Goal: Task Accomplishment & Management: Manage account settings

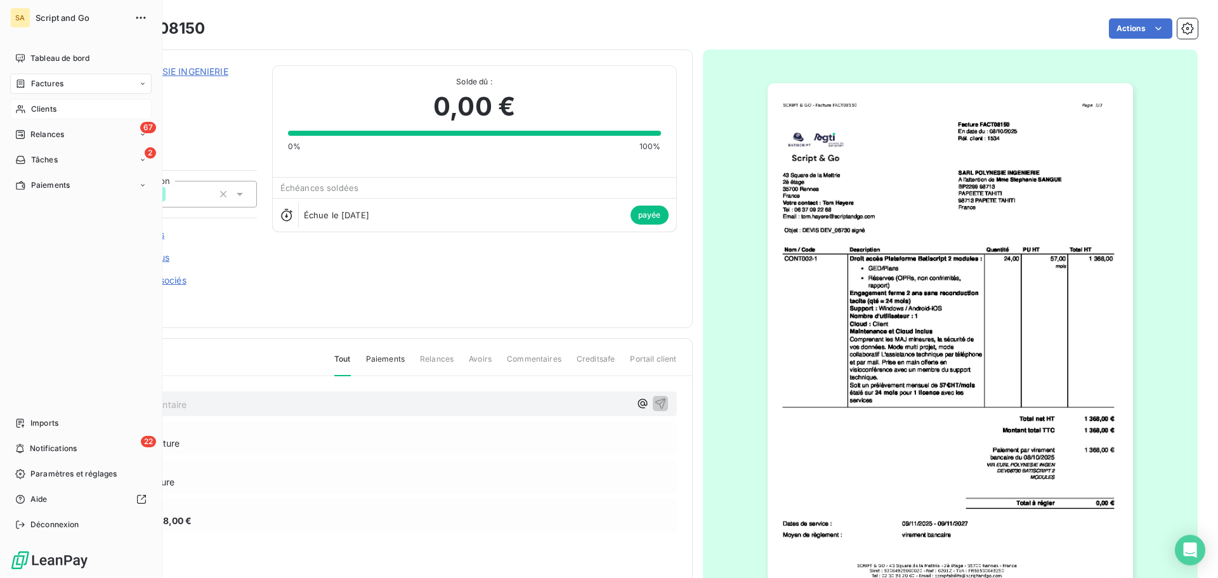
click at [25, 105] on icon at bounding box center [20, 109] width 11 height 10
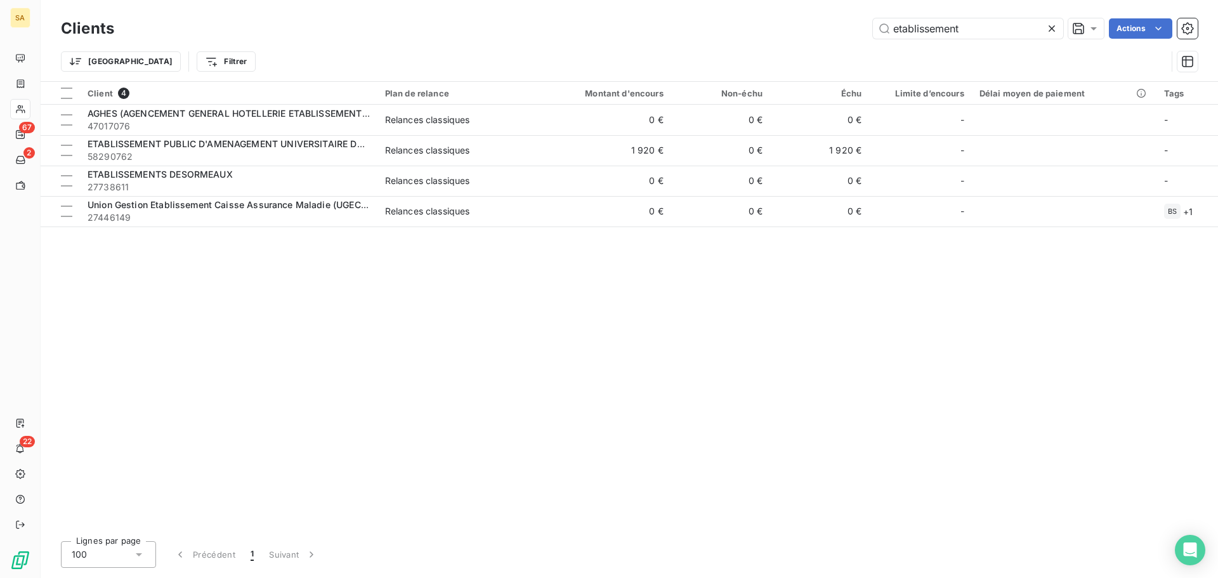
drag, startPoint x: 976, startPoint y: 32, endPoint x: 811, endPoint y: 1, distance: 168.6
click at [816, 17] on div "Clients etablissement Actions" at bounding box center [629, 28] width 1137 height 27
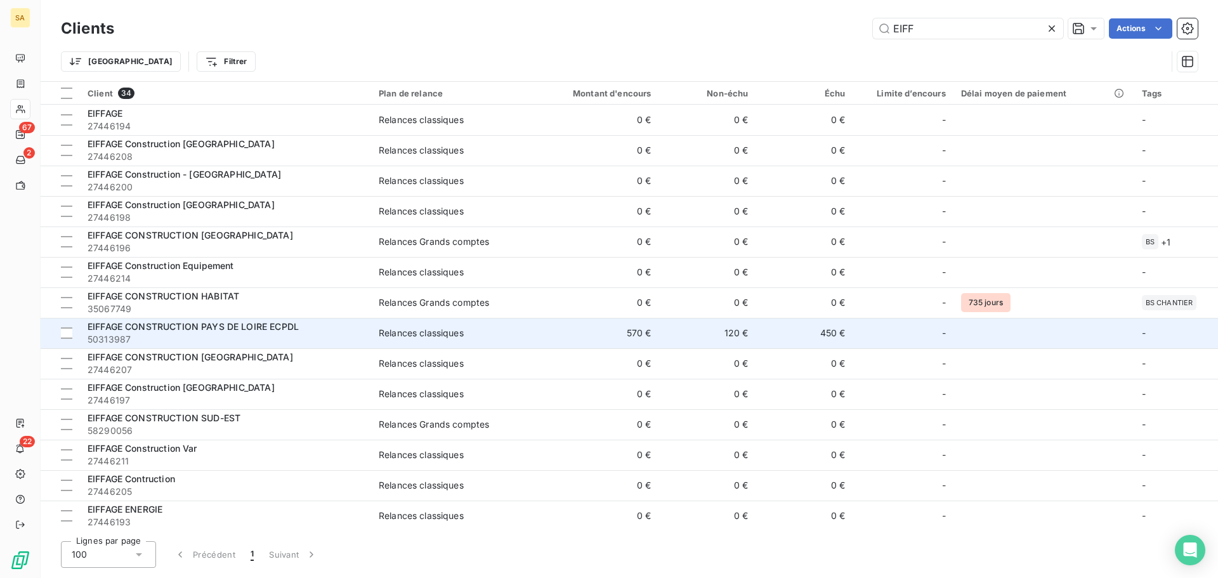
type input "EIFF"
click at [197, 325] on span "EIFFAGE CONSTRUCTION PAYS DE LOIRE ECPDL" at bounding box center [193, 326] width 211 height 11
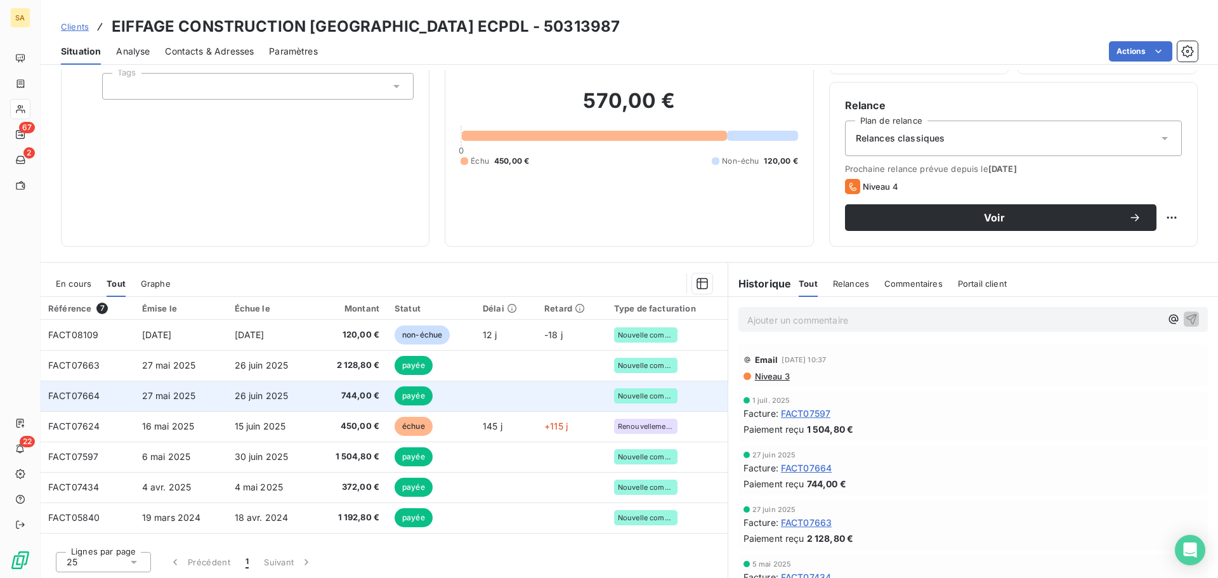
scroll to position [86, 0]
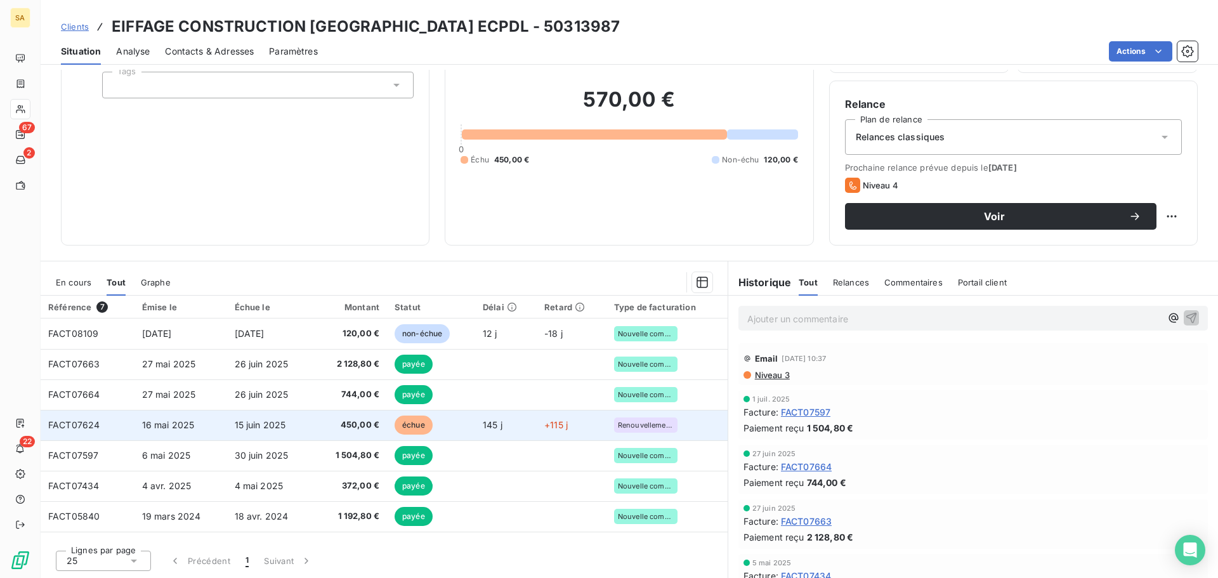
click at [142, 427] on span "16 mai 2025" at bounding box center [168, 424] width 53 height 11
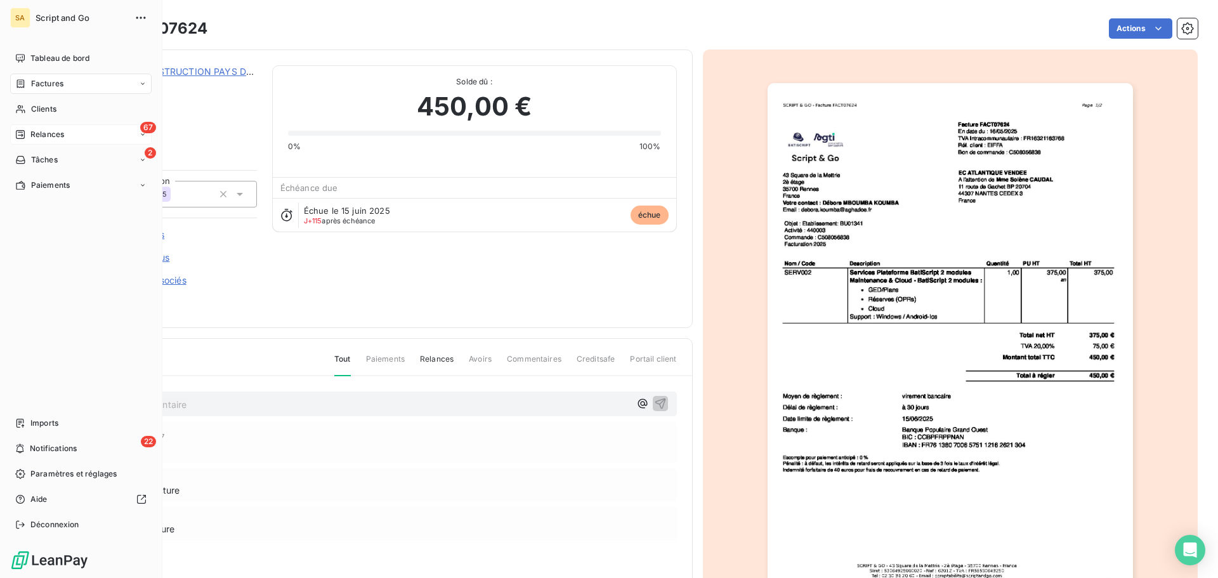
click at [37, 131] on span "Relances" at bounding box center [47, 134] width 34 height 11
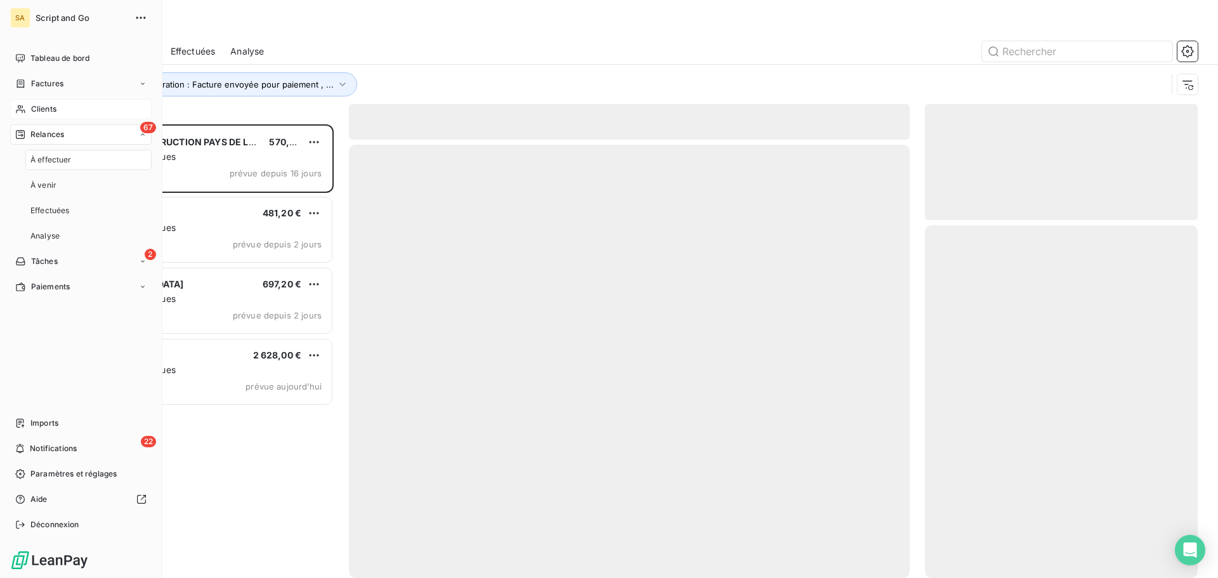
scroll to position [444, 263]
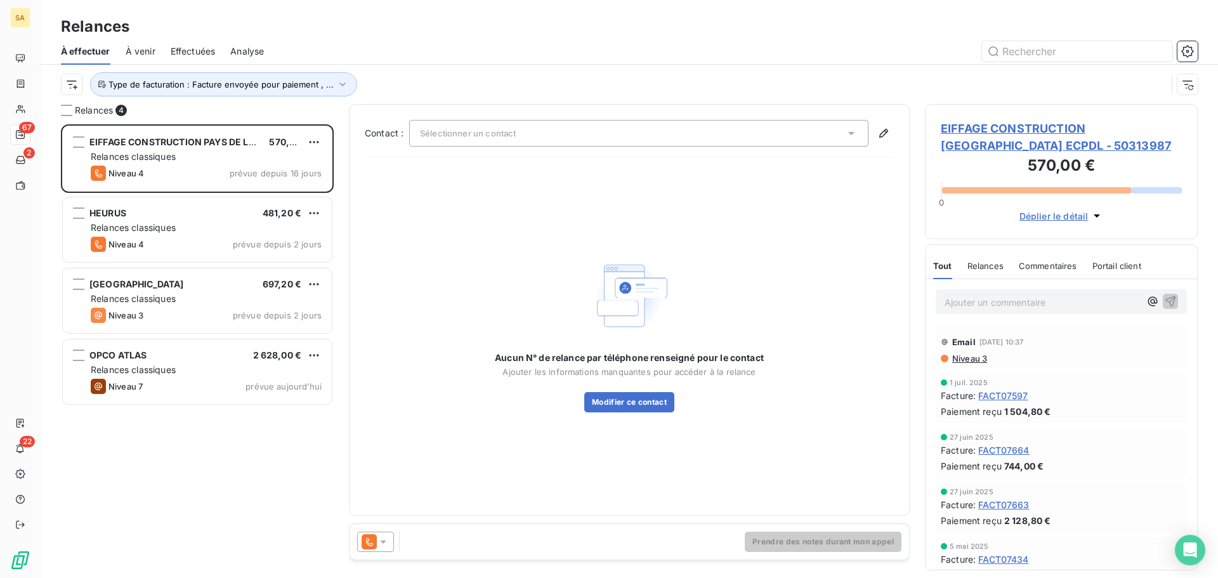
click at [382, 536] on icon at bounding box center [383, 541] width 13 height 13
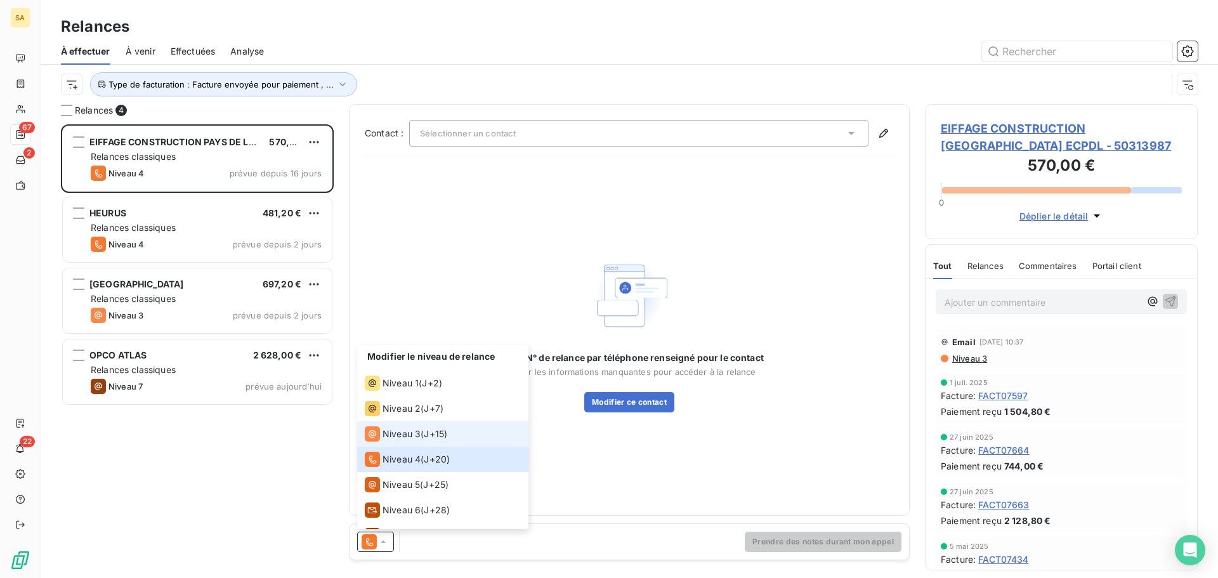
click at [402, 432] on span "Niveau 3" at bounding box center [401, 434] width 38 height 13
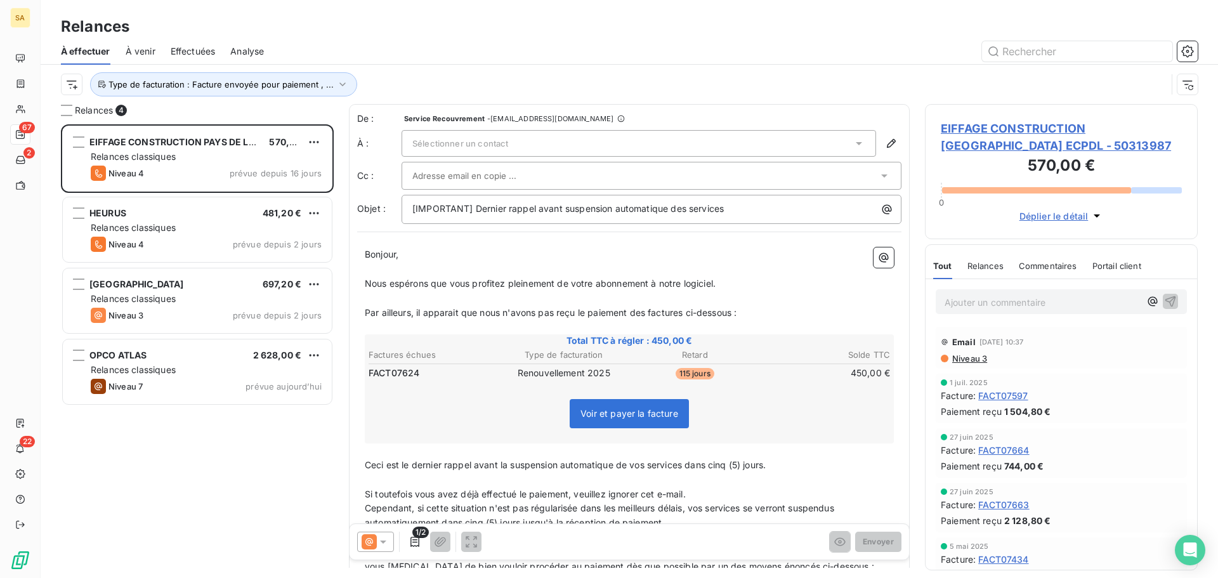
click at [570, 145] on div "Sélectionner un contact" at bounding box center [639, 143] width 474 height 27
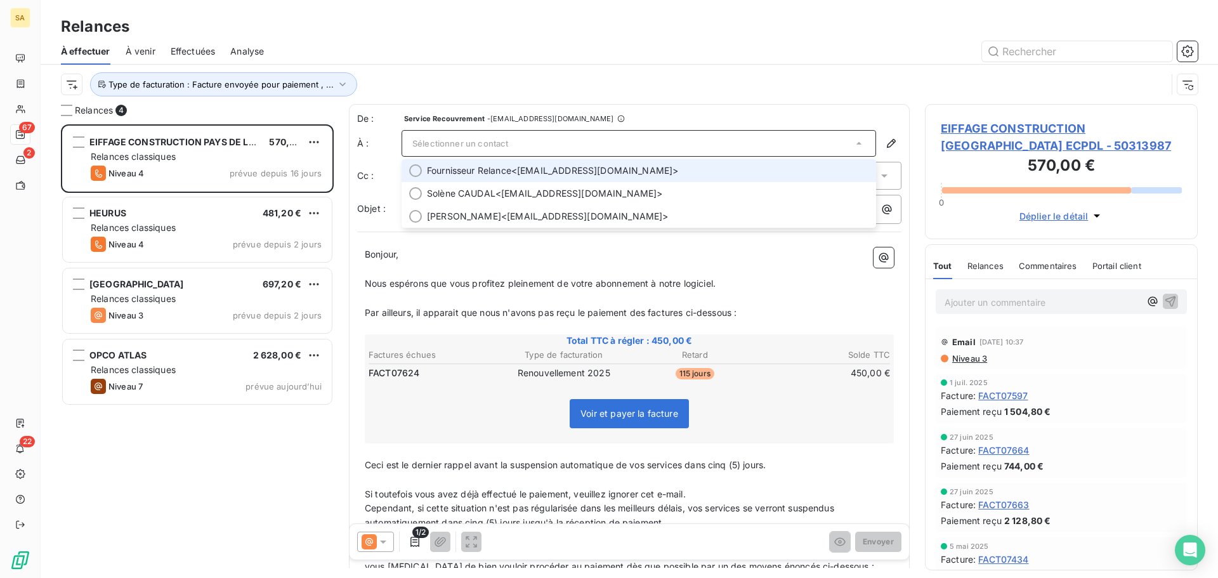
click at [570, 166] on span "Fournisseur Relance <[EMAIL_ADDRESS][DOMAIN_NAME]>" at bounding box center [647, 170] width 441 height 13
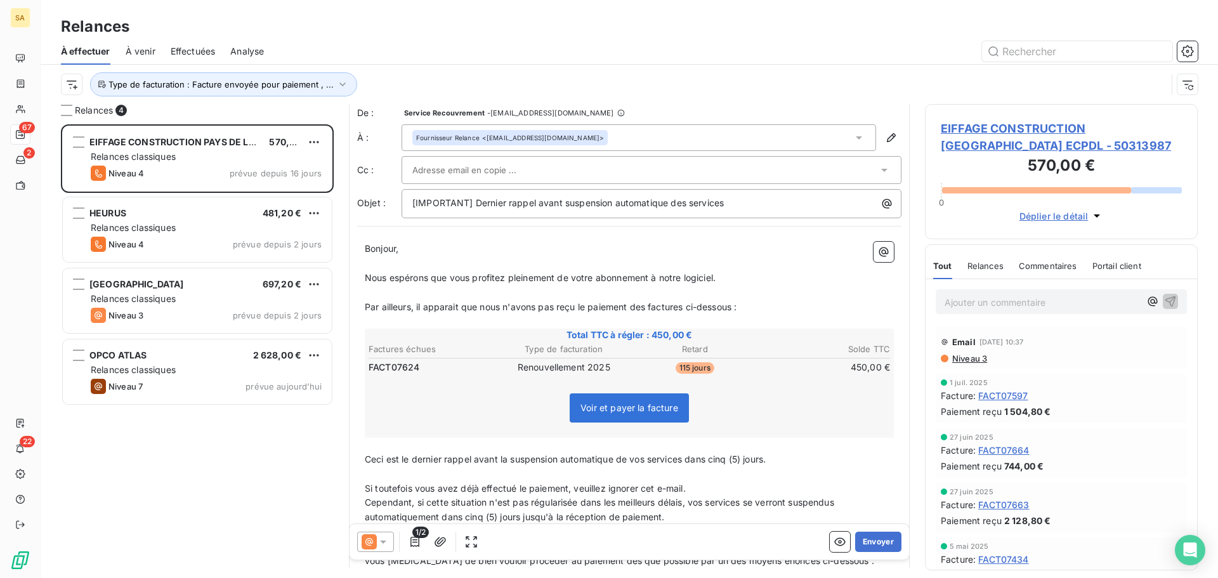
scroll to position [0, 0]
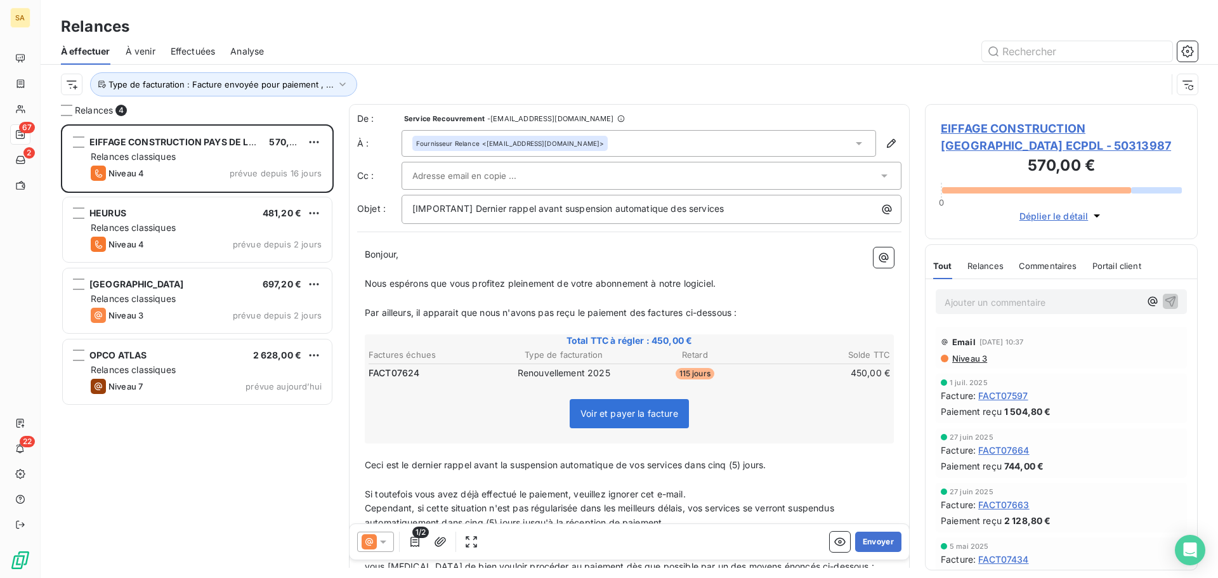
click at [639, 164] on div at bounding box center [652, 176] width 500 height 28
click at [504, 172] on input "text" at bounding box center [645, 175] width 466 height 19
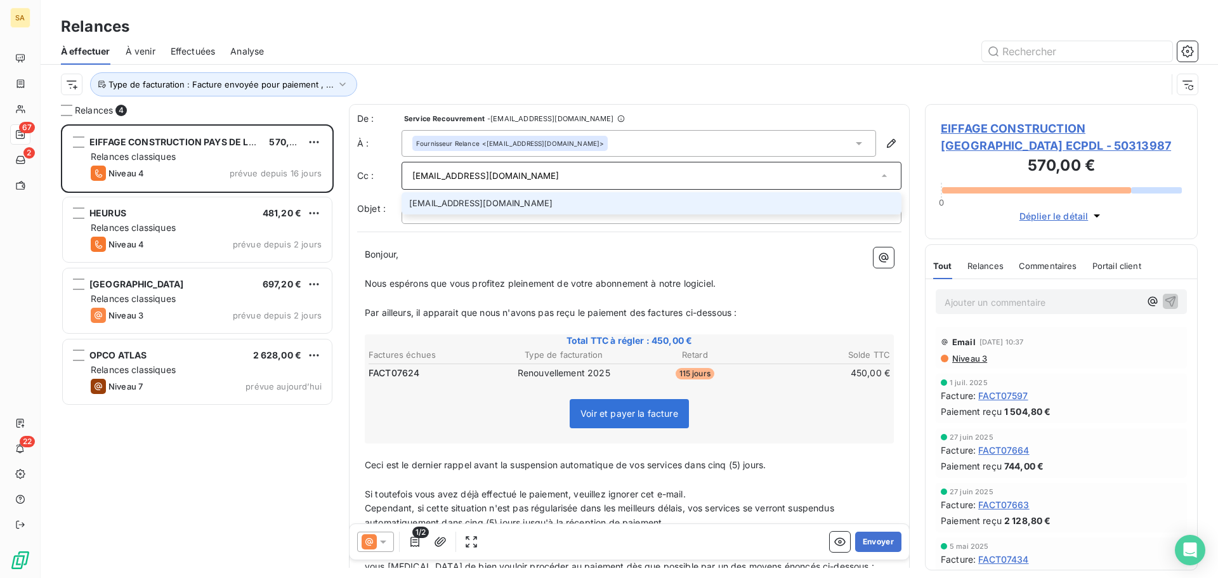
type input "[EMAIL_ADDRESS][DOMAIN_NAME]"
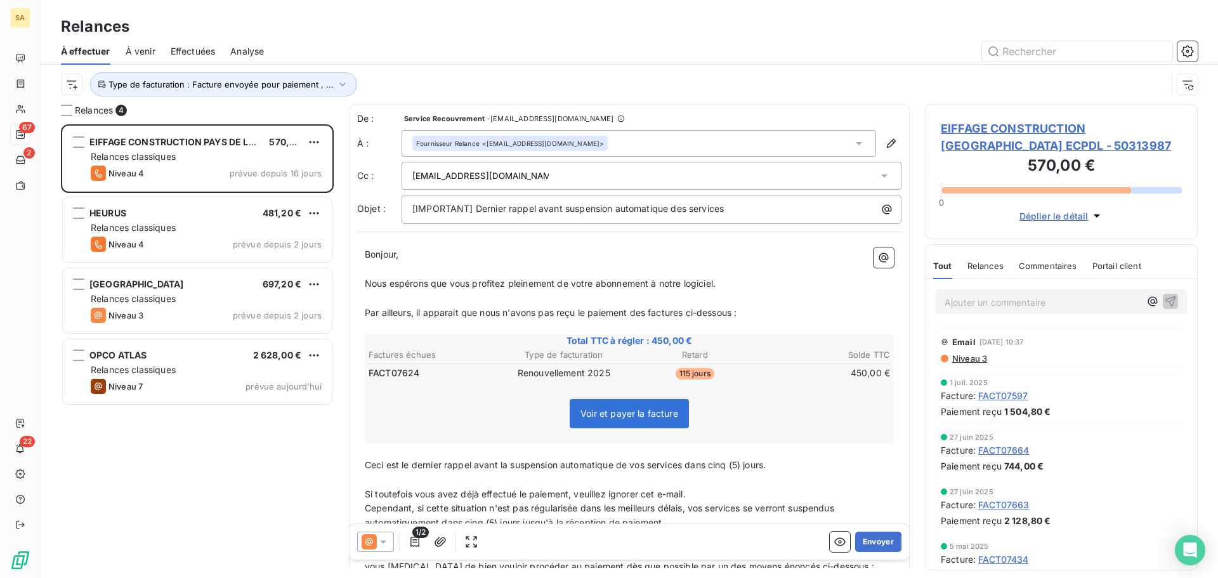
drag, startPoint x: 778, startPoint y: 467, endPoint x: 688, endPoint y: 468, distance: 89.4
click at [688, 468] on p "Ceci est le dernier rappel avant la suspension automatique de vos services dans…" at bounding box center [629, 465] width 529 height 15
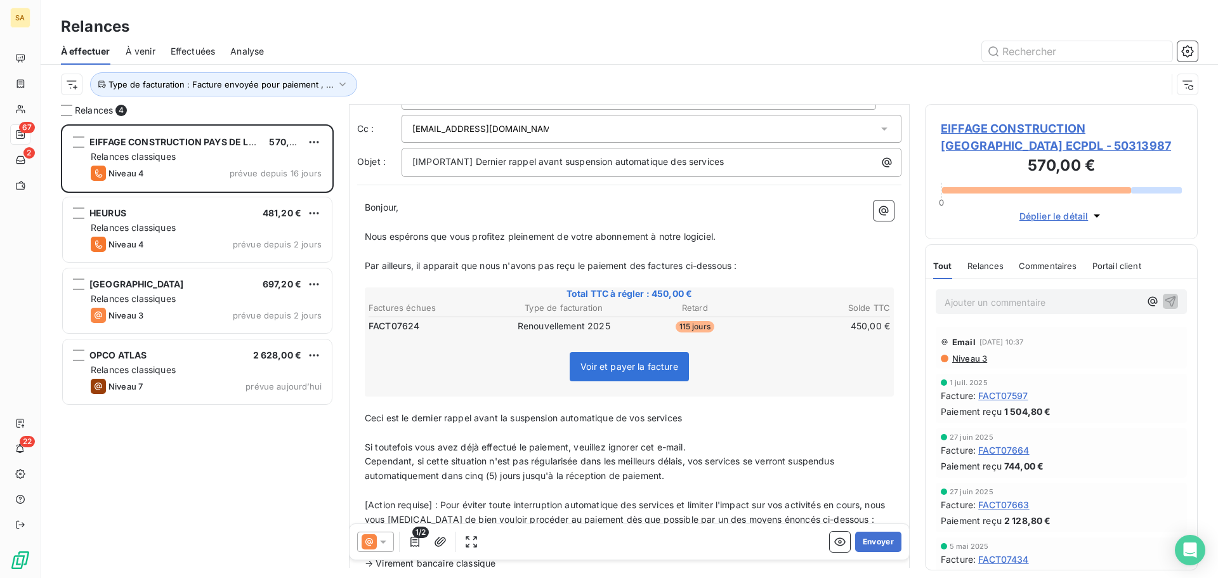
scroll to position [127, 0]
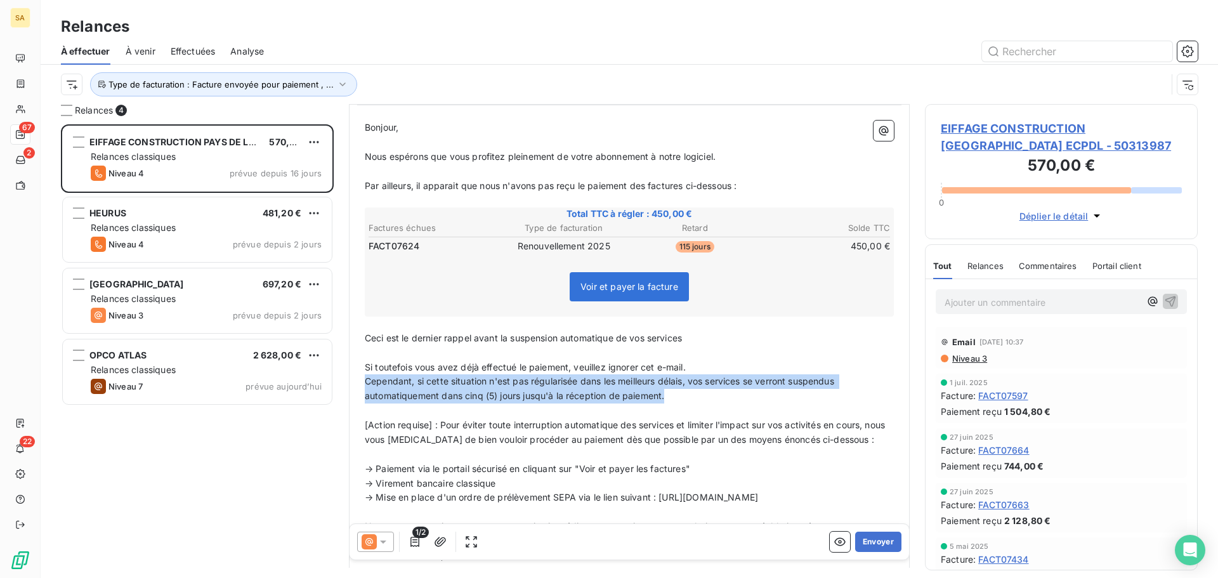
drag, startPoint x: 712, startPoint y: 396, endPoint x: 350, endPoint y: 381, distance: 361.9
click at [350, 381] on div "De : Service Recouvrement - [EMAIL_ADDRESS][DOMAIN_NAME] À : Fournisseur Relanc…" at bounding box center [629, 328] width 561 height 703
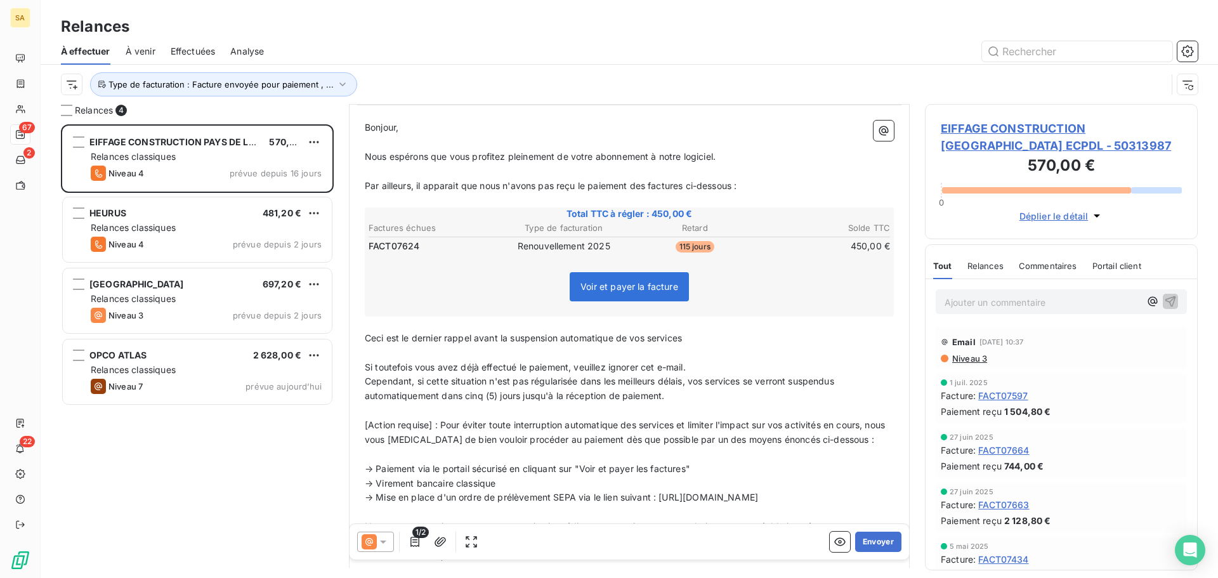
click at [350, 381] on div "De : Service Recouvrement - [EMAIL_ADDRESS][DOMAIN_NAME] À : Fournisseur Relanc…" at bounding box center [629, 328] width 561 height 703
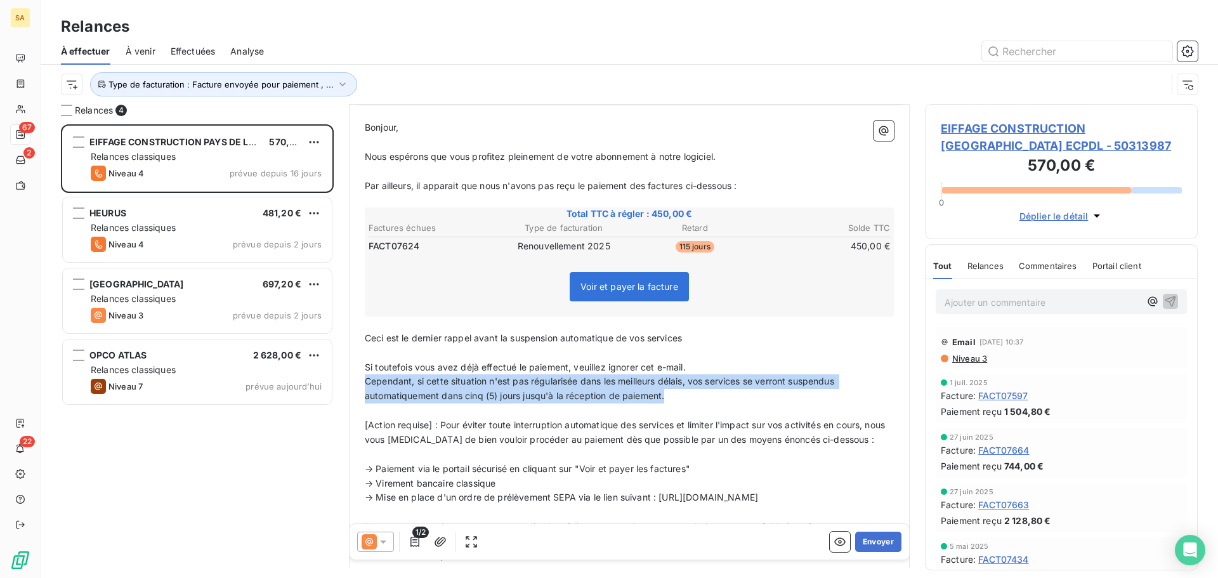
drag, startPoint x: 646, startPoint y: 400, endPoint x: 349, endPoint y: 383, distance: 297.4
click at [349, 383] on div "De : Service Recouvrement - [EMAIL_ADDRESS][DOMAIN_NAME] À : Fournisseur Relanc…" at bounding box center [629, 328] width 561 height 703
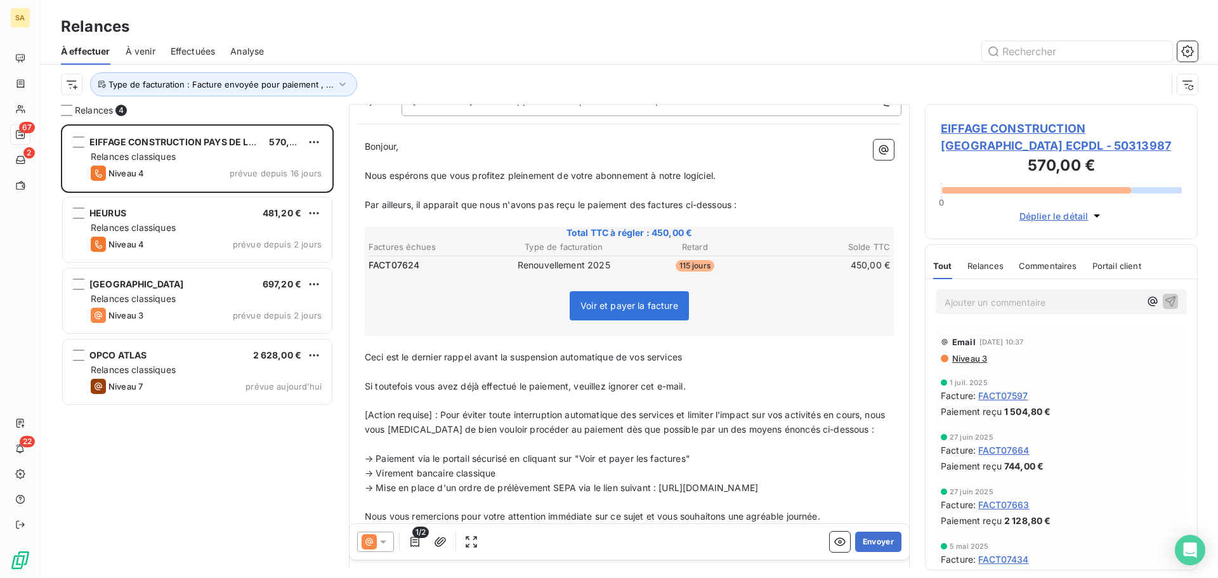
scroll to position [128, 0]
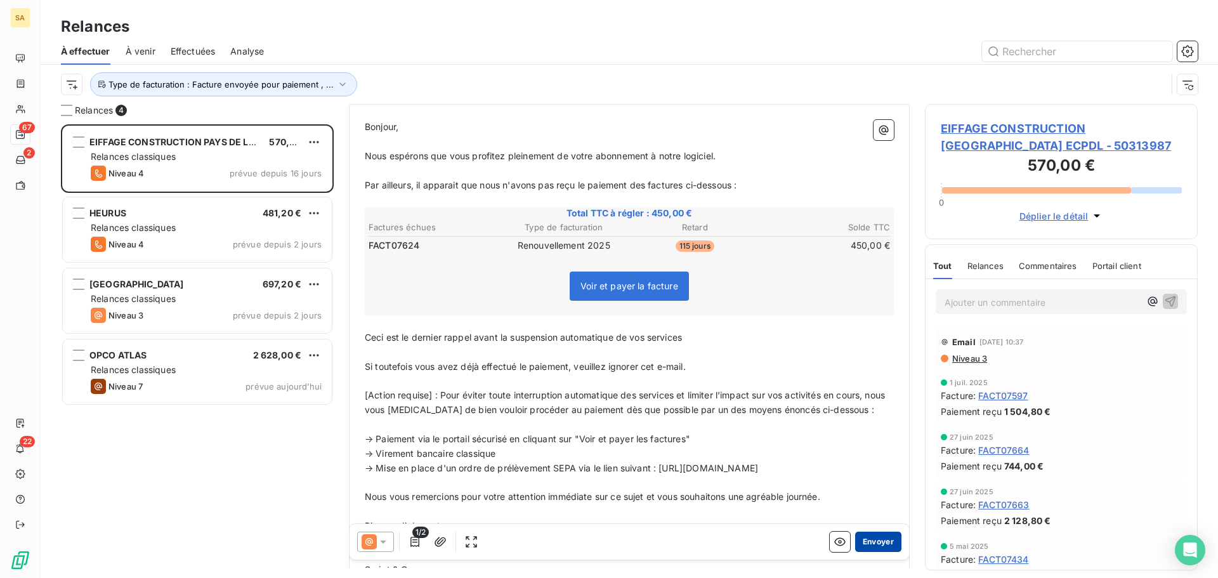
click at [862, 540] on button "Envoyer" at bounding box center [878, 542] width 46 height 20
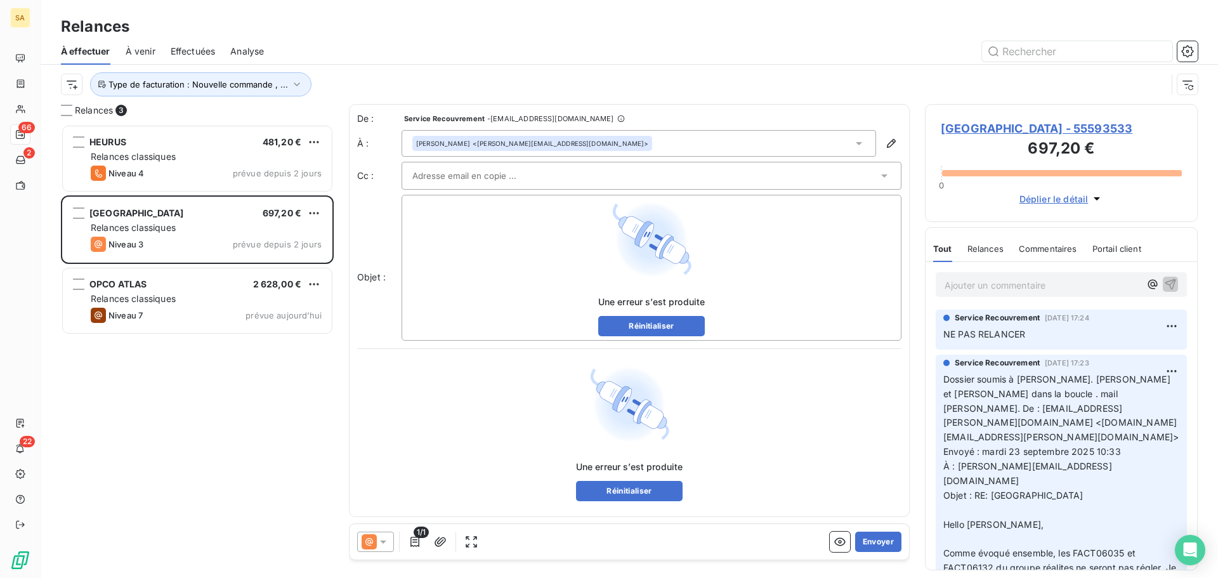
click at [197, 49] on span "Effectuées" at bounding box center [193, 51] width 45 height 13
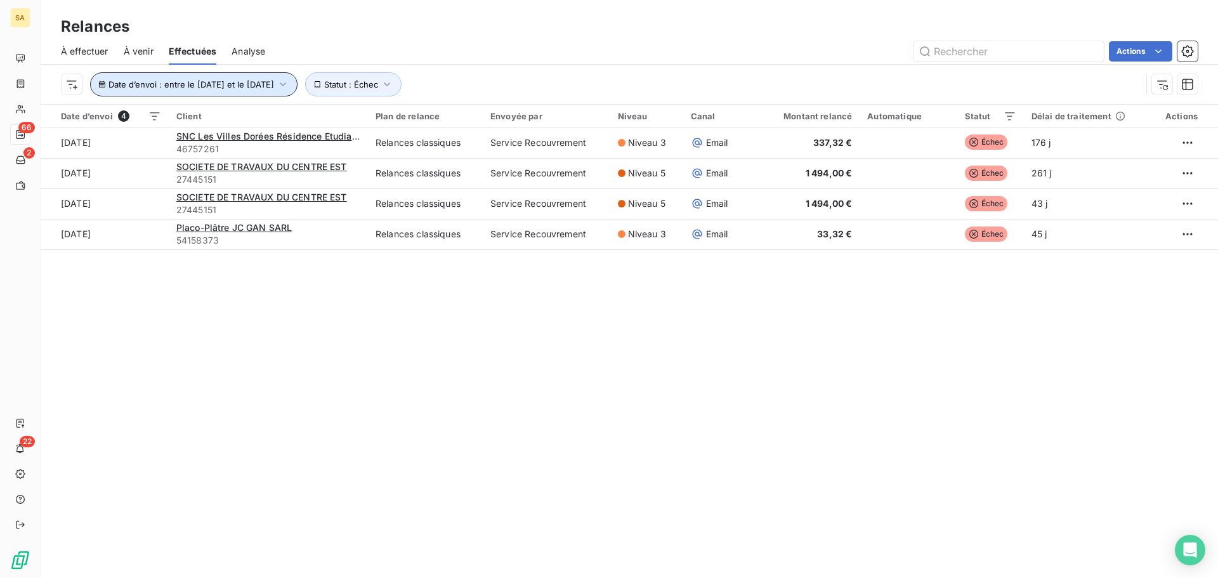
click at [274, 81] on span "Date d’envoi : entre le [DATE] et le [DATE]" at bounding box center [191, 84] width 166 height 10
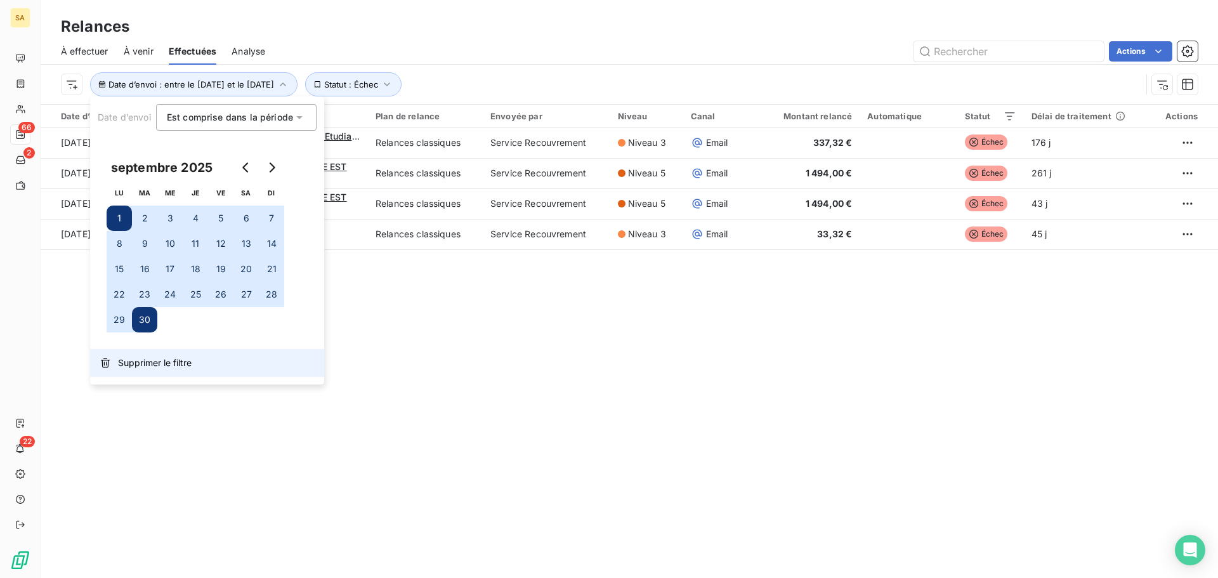
click at [164, 363] on span "Supprimer le filtre" at bounding box center [155, 362] width 74 height 13
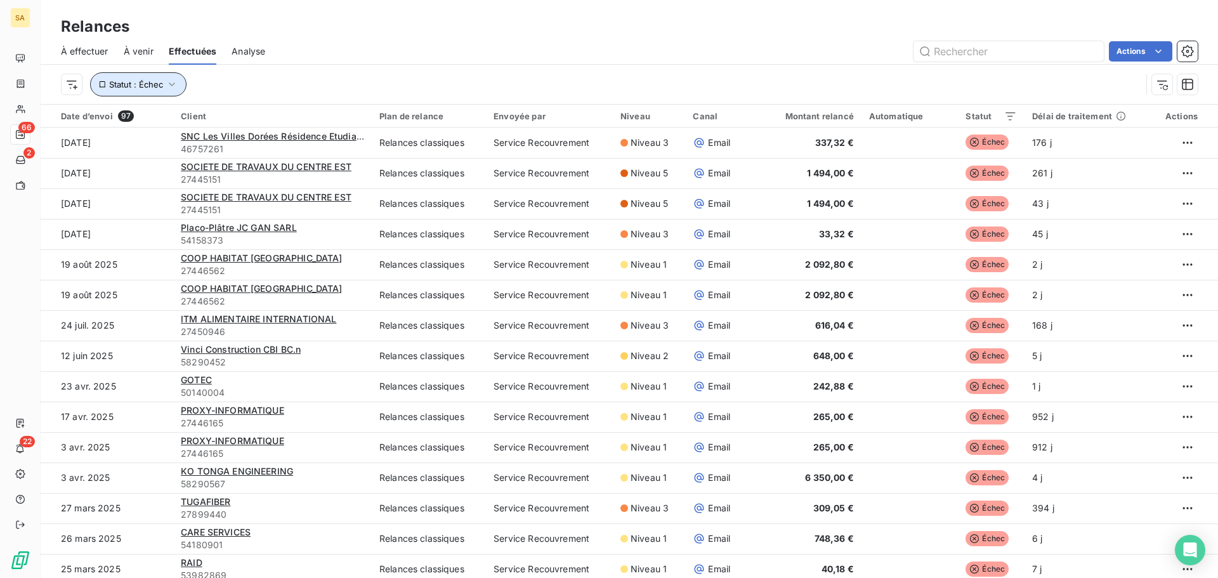
click at [173, 82] on icon "button" at bounding box center [172, 84] width 13 height 13
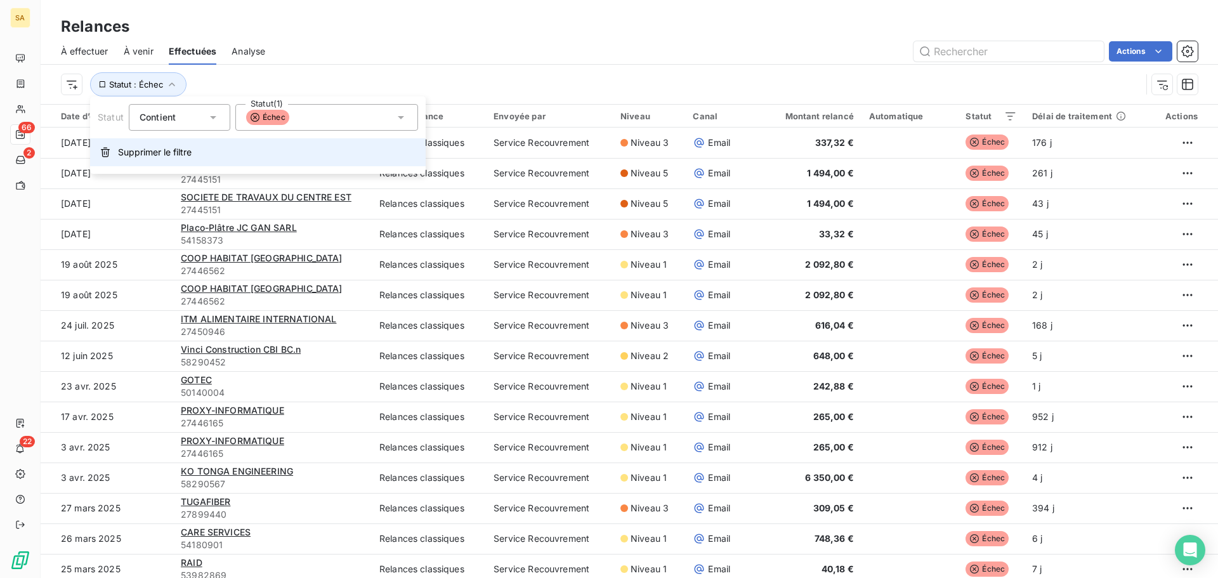
click at [153, 150] on span "Supprimer le filtre" at bounding box center [155, 152] width 74 height 13
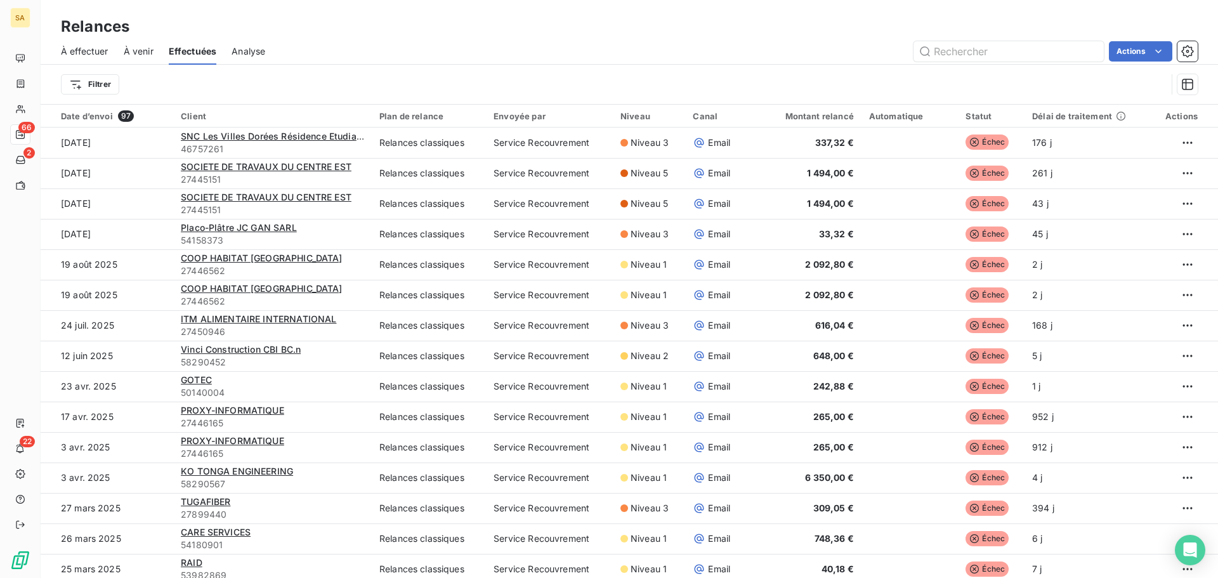
click at [218, 82] on div "Filtrer" at bounding box center [614, 84] width 1106 height 24
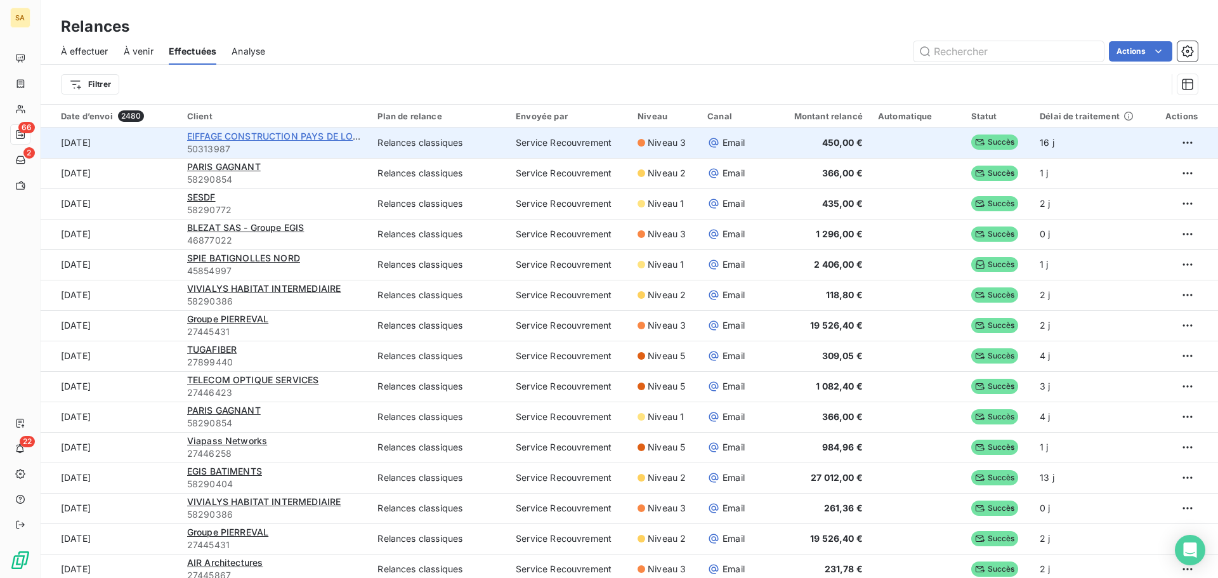
click at [247, 135] on span "EIFFAGE CONSTRUCTION PAYS DE LOIRE ECPDL" at bounding box center [292, 136] width 211 height 11
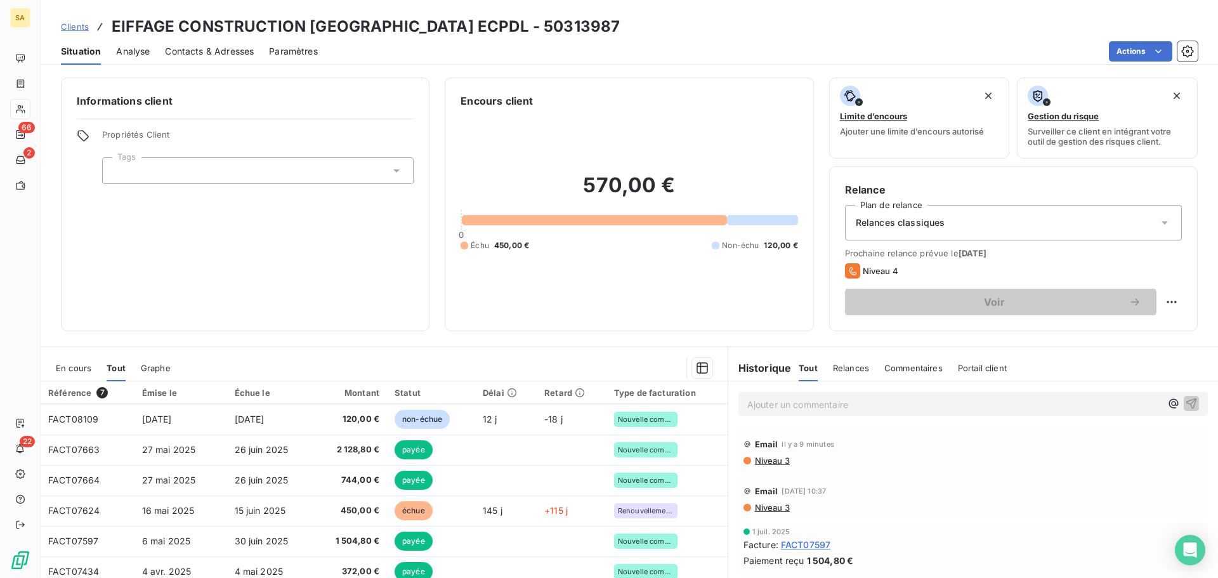
click at [771, 464] on span "Niveau 3" at bounding box center [772, 460] width 36 height 10
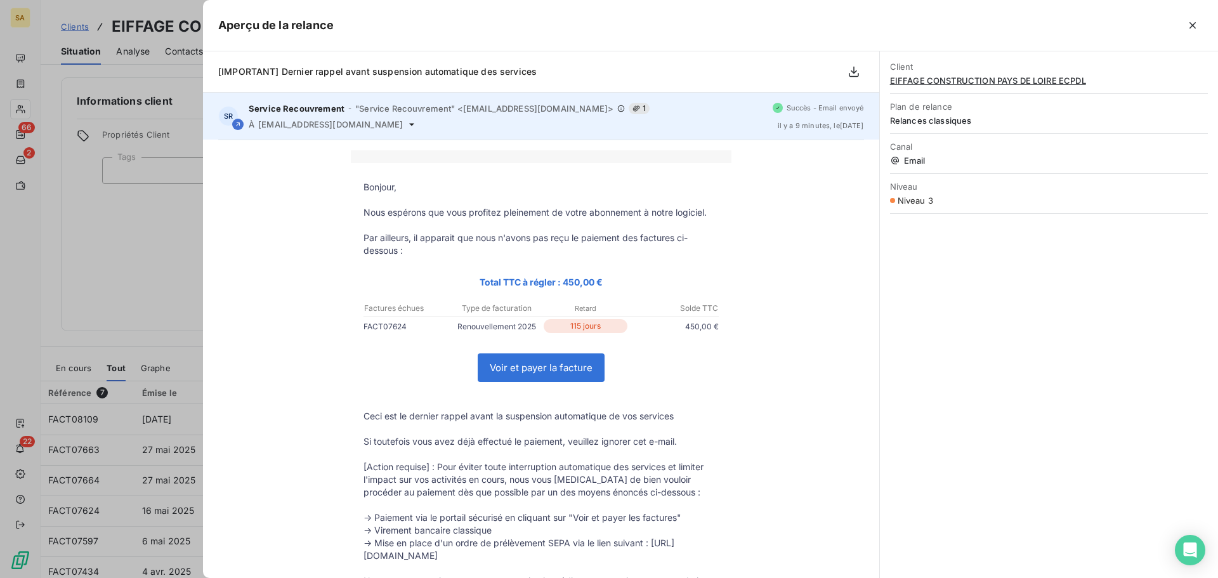
click at [417, 123] on icon at bounding box center [412, 124] width 10 height 10
click at [414, 124] on icon at bounding box center [411, 124] width 5 height 3
click at [393, 126] on span "[EMAIL_ADDRESS][DOMAIN_NAME]" at bounding box center [330, 124] width 145 height 10
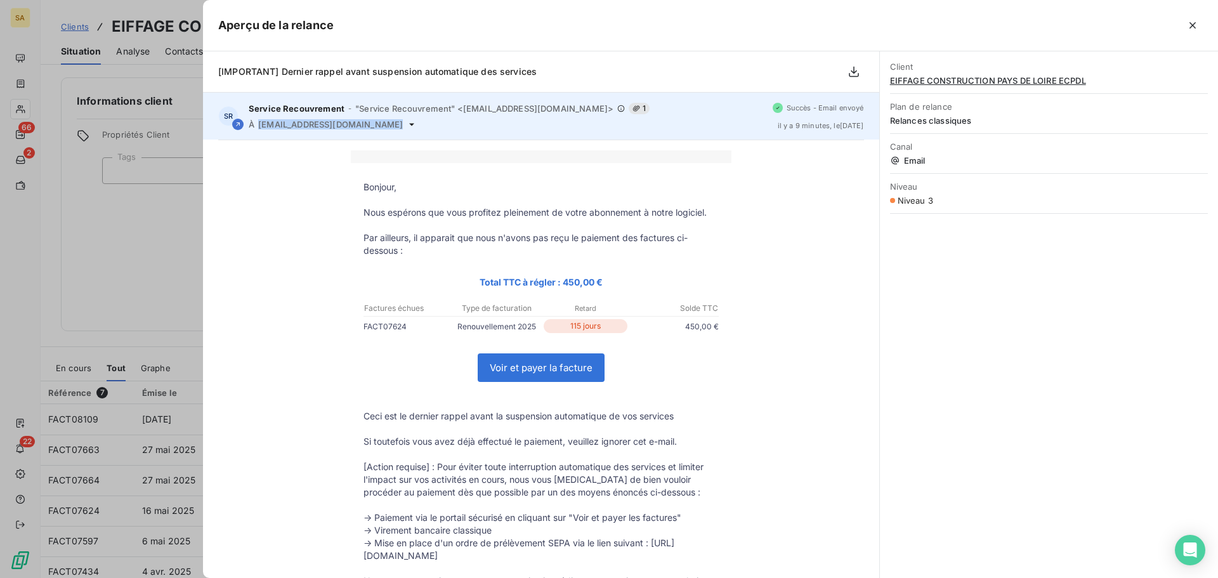
click at [393, 126] on span "[EMAIL_ADDRESS][DOMAIN_NAME]" at bounding box center [330, 124] width 145 height 10
copy div "[EMAIL_ADDRESS][DOMAIN_NAME]"
click at [417, 123] on icon at bounding box center [412, 124] width 10 height 10
click at [376, 124] on span "[EMAIL_ADDRESS][DOMAIN_NAME]" at bounding box center [330, 124] width 145 height 10
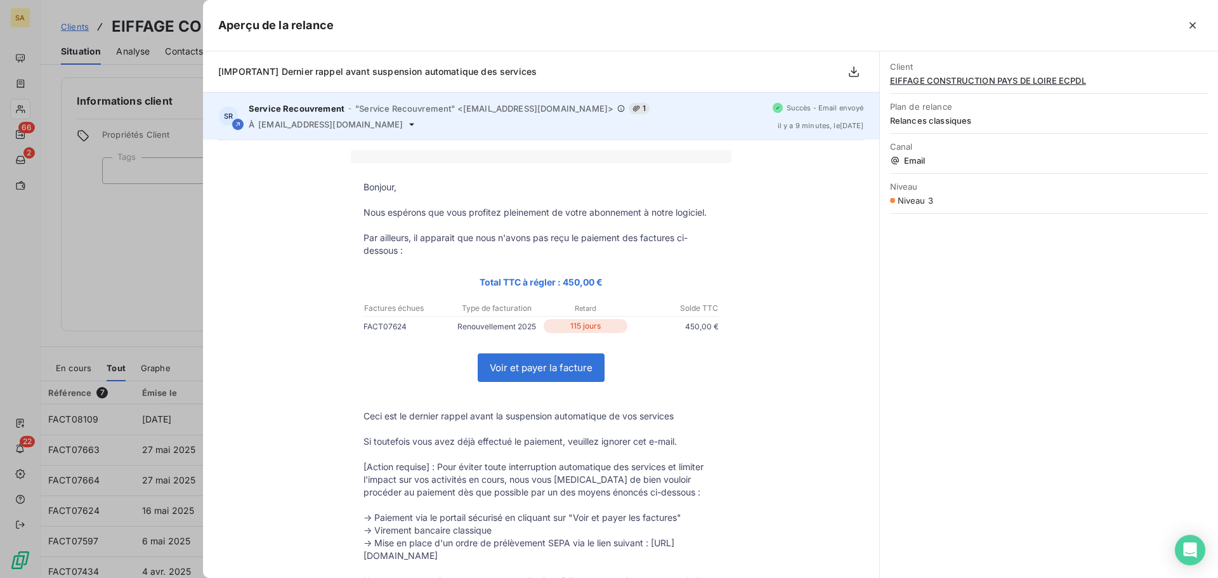
click at [376, 124] on span "[EMAIL_ADDRESS][DOMAIN_NAME]" at bounding box center [330, 124] width 145 height 10
click at [461, 127] on div "À [EMAIL_ADDRESS][DOMAIN_NAME]" at bounding box center [506, 124] width 514 height 10
click at [417, 122] on icon at bounding box center [412, 124] width 10 height 10
